Goal: Task Accomplishment & Management: Use online tool/utility

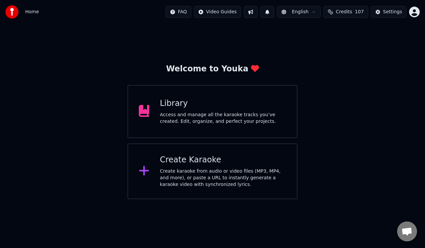
click at [190, 180] on div "Create karaoke from audio or video files (MP3, MP4, and more), or paste a URL t…" at bounding box center [223, 178] width 126 height 20
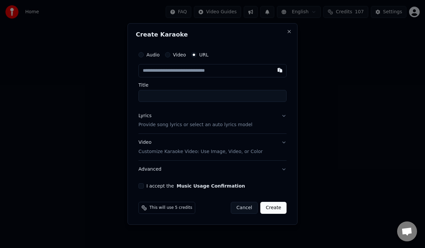
click at [163, 56] on div "Audio Video URL" at bounding box center [173, 54] width 70 height 5
click at [142, 53] on button "Audio" at bounding box center [140, 54] width 5 height 5
click at [153, 69] on div "Choose File" at bounding box center [157, 71] width 37 height 12
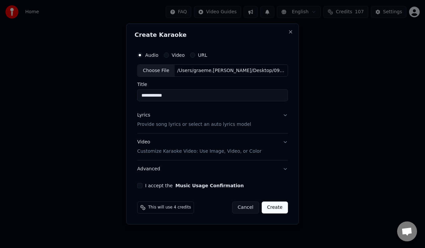
drag, startPoint x: 150, startPoint y: 95, endPoint x: 141, endPoint y: 96, distance: 8.6
click at [141, 96] on input "**********" at bounding box center [212, 96] width 151 height 12
type input "**********"
click at [161, 126] on p "Provide song lyrics or select an auto lyrics model" at bounding box center [194, 124] width 114 height 7
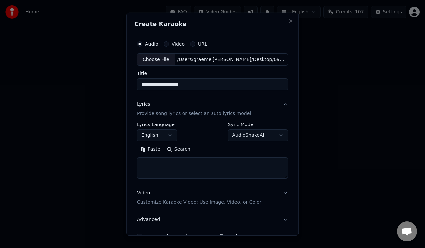
click at [149, 159] on textarea at bounding box center [212, 167] width 151 height 21
paste textarea "**********"
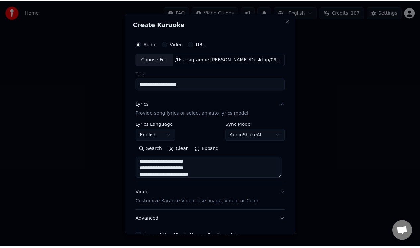
scroll to position [39, 0]
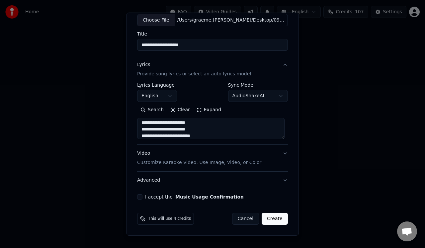
type textarea "**********"
click at [139, 196] on button "I accept the Music Usage Confirmation" at bounding box center [139, 196] width 5 height 5
click at [272, 217] on button "Create" at bounding box center [275, 219] width 26 height 12
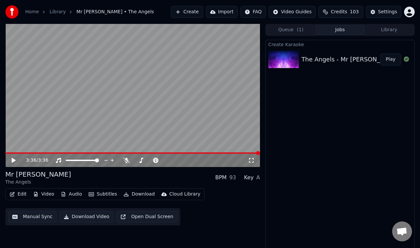
click at [35, 217] on button "Manual Sync" at bounding box center [32, 217] width 49 height 12
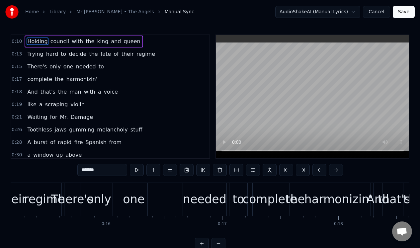
scroll to position [0, 1774]
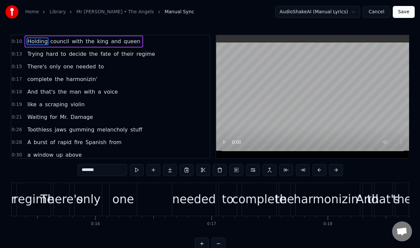
click at [120, 197] on div "one" at bounding box center [123, 200] width 22 height 18
type input "***"
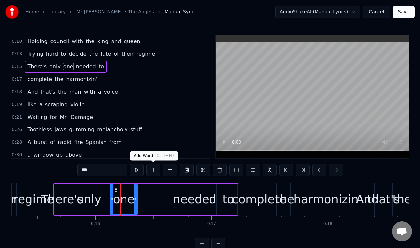
click at [151, 170] on button at bounding box center [153, 170] width 14 height 12
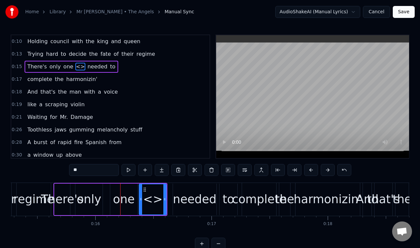
click at [107, 170] on input "**" at bounding box center [94, 170] width 50 height 12
type input "*"
click at [30, 190] on div "regime" at bounding box center [34, 199] width 34 height 33
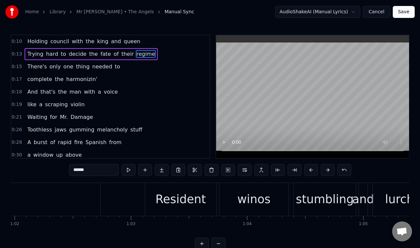
scroll to position [0, 7187]
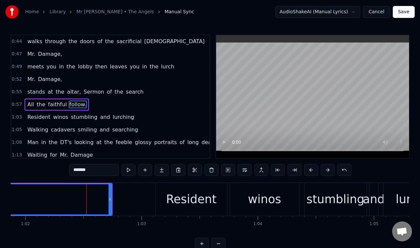
scroll to position [187, 0]
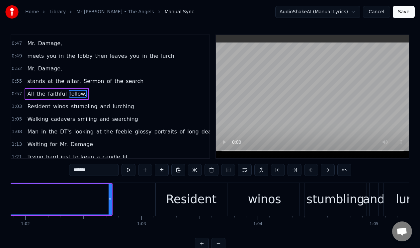
click at [199, 200] on div "Resident" at bounding box center [191, 200] width 50 height 18
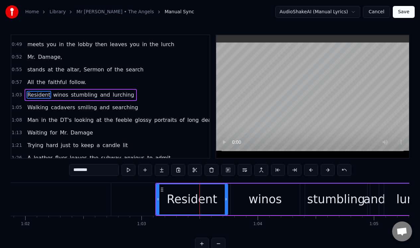
scroll to position [200, 0]
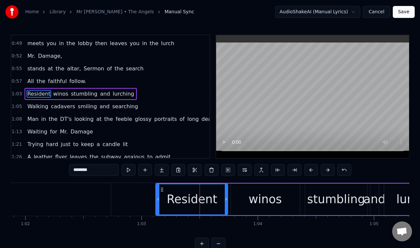
click at [95, 170] on input "********" at bounding box center [94, 170] width 50 height 12
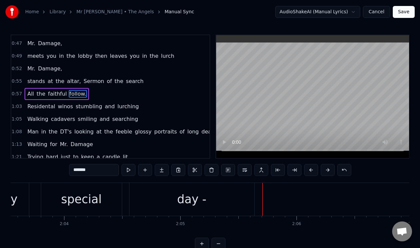
scroll to position [0, 14309]
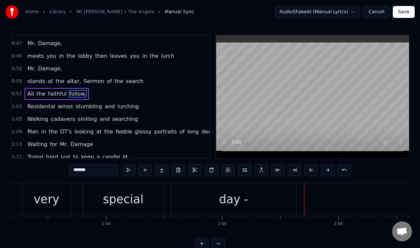
click at [246, 207] on div "day -" at bounding box center [233, 200] width 29 height 18
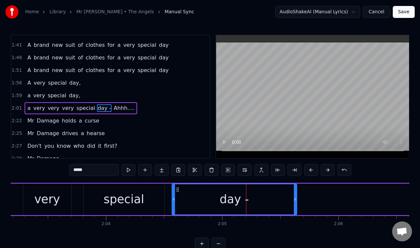
scroll to position [351, 0]
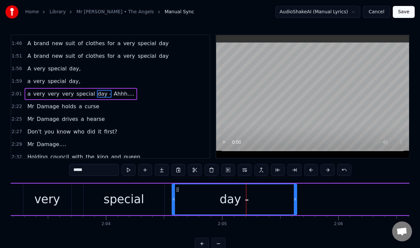
click at [103, 172] on input "*****" at bounding box center [94, 170] width 50 height 12
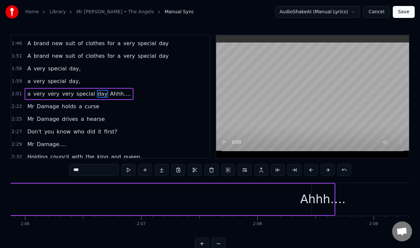
scroll to position [0, 14591]
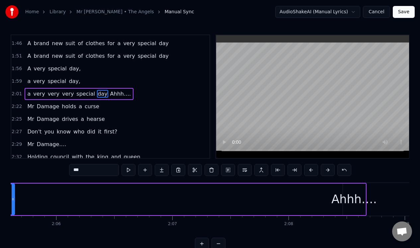
click at [347, 199] on div "Ahhh…." at bounding box center [353, 200] width 45 height 18
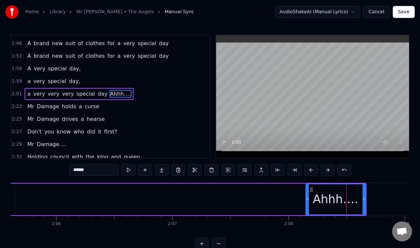
drag, startPoint x: 344, startPoint y: 199, endPoint x: 307, endPoint y: 199, distance: 37.2
click at [307, 199] on icon at bounding box center [307, 198] width 3 height 5
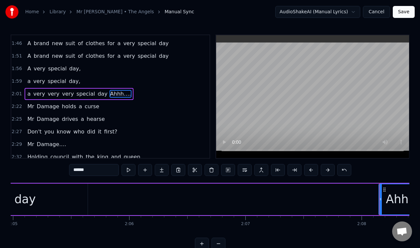
scroll to position [0, 14486]
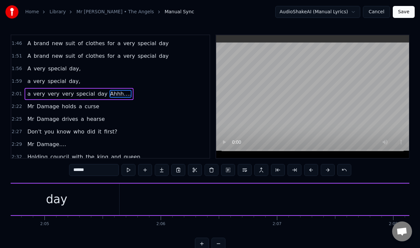
click at [104, 196] on div "day" at bounding box center [56, 200] width 125 height 32
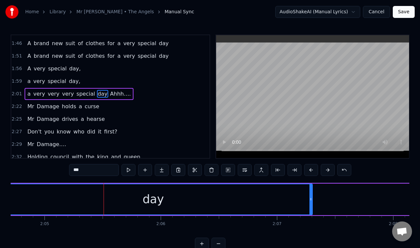
drag, startPoint x: 117, startPoint y: 197, endPoint x: 310, endPoint y: 205, distance: 192.7
click at [310, 206] on div at bounding box center [310, 199] width 3 height 30
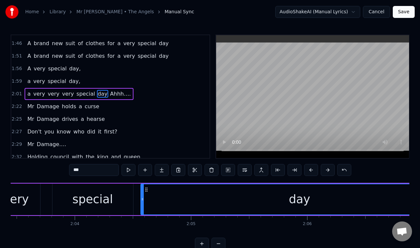
scroll to position [0, 14382]
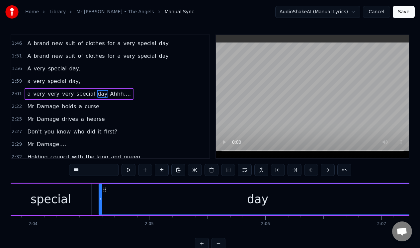
click at [34, 188] on div "special" at bounding box center [51, 200] width 81 height 32
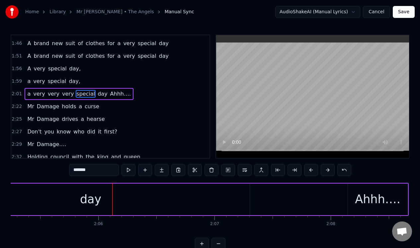
scroll to position [0, 14569]
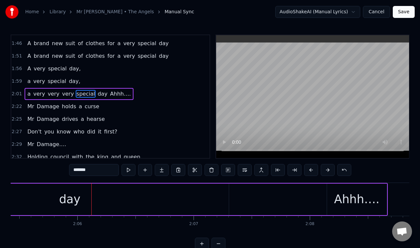
click at [209, 196] on div "day" at bounding box center [70, 200] width 318 height 32
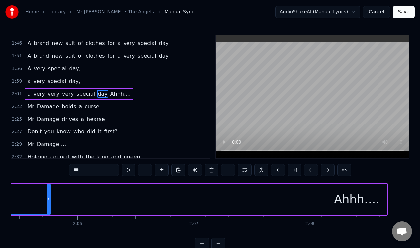
drag, startPoint x: 226, startPoint y: 196, endPoint x: 47, endPoint y: 199, distance: 178.2
click at [47, 199] on div at bounding box center [48, 199] width 3 height 30
click at [357, 194] on div "Ahhh…." at bounding box center [356, 200] width 45 height 18
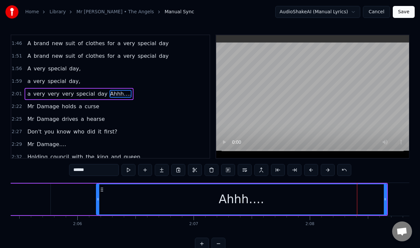
drag, startPoint x: 329, startPoint y: 200, endPoint x: 99, endPoint y: 200, distance: 230.7
click at [99, 200] on icon at bounding box center [98, 198] width 3 height 5
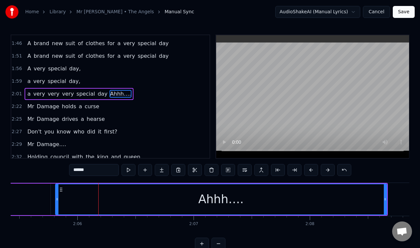
drag, startPoint x: 98, startPoint y: 203, endPoint x: 57, endPoint y: 204, distance: 40.8
click at [57, 204] on div at bounding box center [57, 199] width 3 height 30
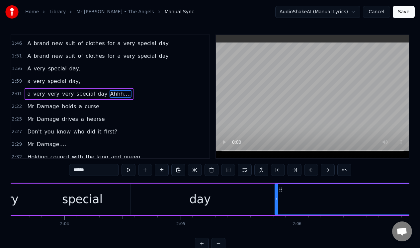
scroll to position [0, 14298]
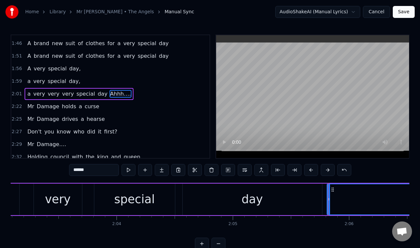
click at [170, 193] on div "special" at bounding box center [134, 200] width 81 height 32
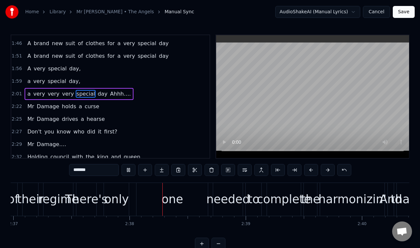
scroll to position [0, 18253]
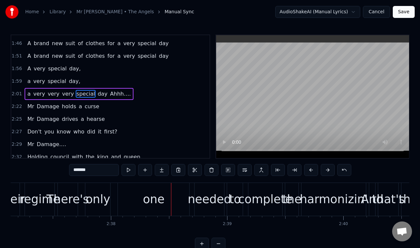
click at [177, 194] on div "one" at bounding box center [153, 199] width 71 height 33
type input "***"
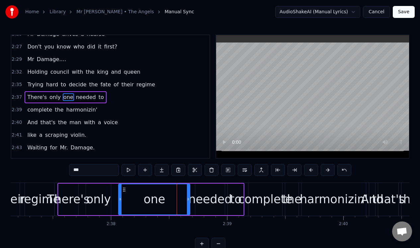
scroll to position [439, 0]
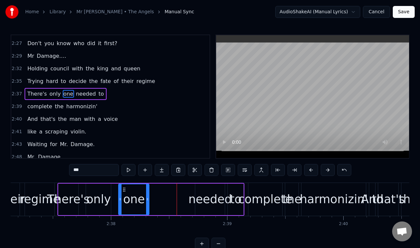
drag, startPoint x: 187, startPoint y: 191, endPoint x: 146, endPoint y: 191, distance: 40.8
click at [146, 191] on div at bounding box center [147, 199] width 3 height 30
click at [137, 193] on div "one" at bounding box center [134, 200] width 22 height 18
click at [146, 172] on button at bounding box center [145, 170] width 14 height 12
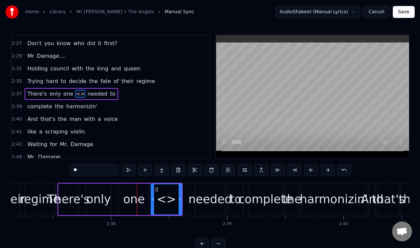
drag, startPoint x: 100, startPoint y: 167, endPoint x: 71, endPoint y: 169, distance: 29.0
click at [71, 169] on input "**" at bounding box center [94, 170] width 50 height 12
drag, startPoint x: 81, startPoint y: 170, endPoint x: 72, endPoint y: 170, distance: 9.0
click at [72, 170] on input "**" at bounding box center [94, 170] width 50 height 12
click at [42, 187] on div "regime" at bounding box center [40, 199] width 30 height 33
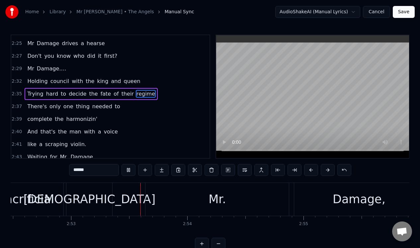
scroll to position [0, 20045]
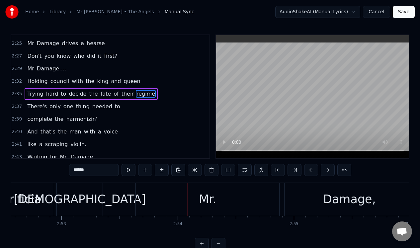
click at [68, 196] on div "[DEMOGRAPHIC_DATA]" at bounding box center [80, 200] width 132 height 18
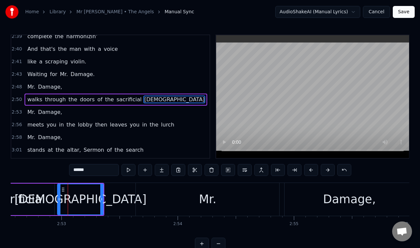
scroll to position [515, 0]
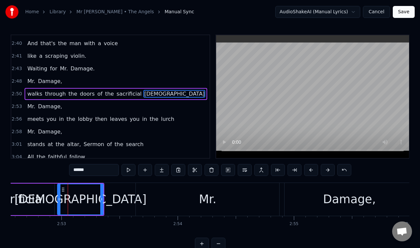
click at [47, 199] on div "sacrificial" at bounding box center [18, 200] width 74 height 32
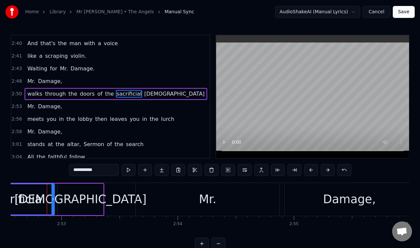
click at [61, 196] on div "[DEMOGRAPHIC_DATA]" at bounding box center [80, 200] width 46 height 32
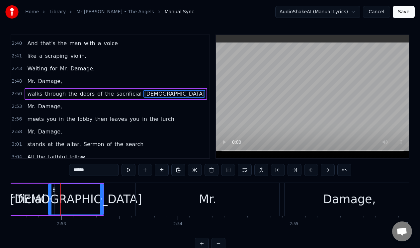
drag, startPoint x: 58, startPoint y: 197, endPoint x: 49, endPoint y: 196, distance: 9.3
click at [49, 196] on div at bounding box center [50, 199] width 3 height 30
click at [40, 191] on div "sacrificial" at bounding box center [17, 200] width 55 height 18
type input "**********"
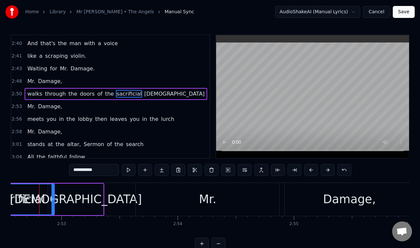
scroll to position [0, 20040]
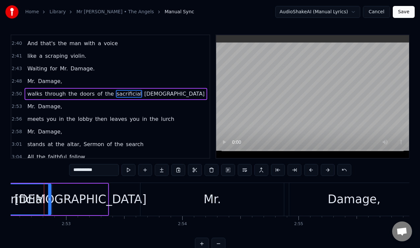
drag, startPoint x: 58, startPoint y: 191, endPoint x: 50, endPoint y: 191, distance: 8.0
click at [50, 191] on div at bounding box center [49, 199] width 3 height 30
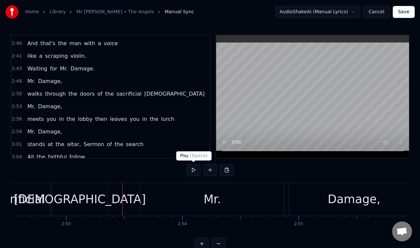
click at [194, 171] on button at bounding box center [194, 170] width 14 height 12
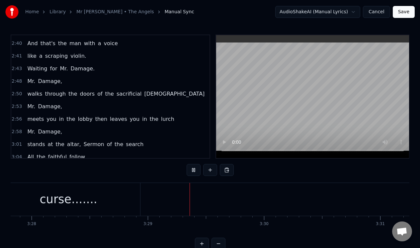
scroll to position [0, 24218]
click at [193, 171] on button at bounding box center [194, 170] width 14 height 12
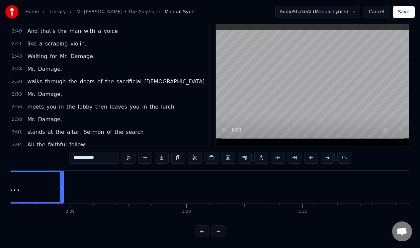
scroll to position [0, 24218]
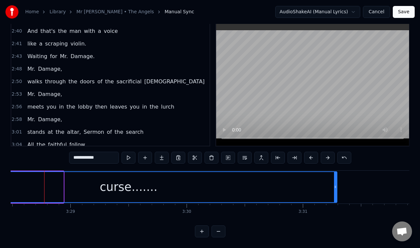
drag, startPoint x: 60, startPoint y: 189, endPoint x: 334, endPoint y: 189, distance: 273.5
click at [334, 190] on div at bounding box center [335, 187] width 3 height 30
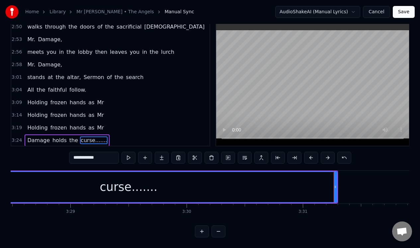
scroll to position [576, 0]
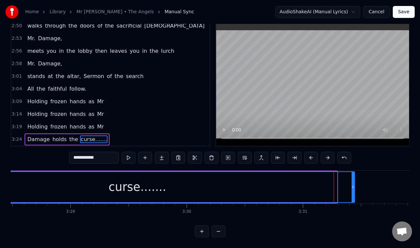
drag, startPoint x: 335, startPoint y: 189, endPoint x: 352, endPoint y: 187, distance: 17.4
click at [353, 188] on div at bounding box center [352, 187] width 3 height 30
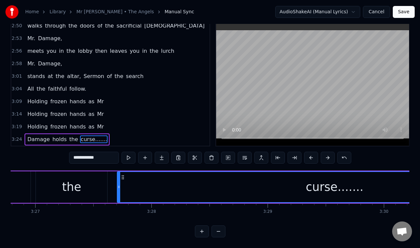
scroll to position [0, 24000]
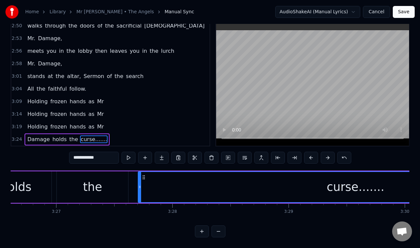
click at [124, 173] on div "the" at bounding box center [92, 187] width 71 height 32
type input "***"
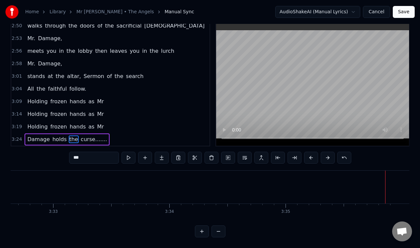
scroll to position [0, 24699]
click at [404, 12] on button "Save" at bounding box center [404, 12] width 22 height 12
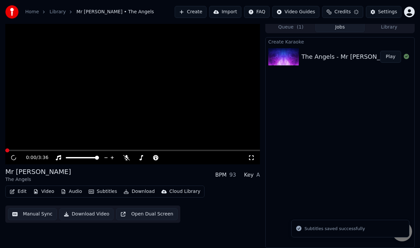
scroll to position [3, 0]
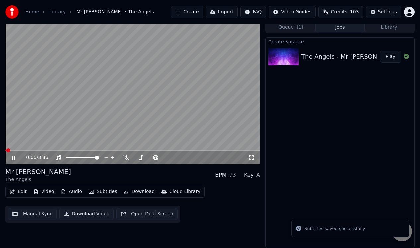
click at [13, 157] on icon at bounding box center [18, 157] width 15 height 5
click at [32, 9] on link "Home" at bounding box center [32, 12] width 14 height 7
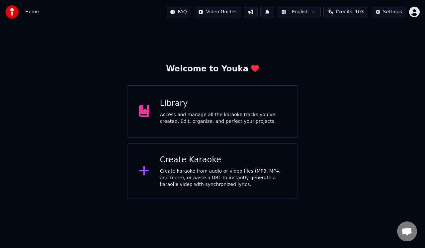
click at [35, 12] on span "Home" at bounding box center [32, 12] width 14 height 7
click at [89, 48] on div "Welcome to Youka Library Access and manage all the karaoke tracks you’ve create…" at bounding box center [212, 111] width 425 height 175
